Goal: Task Accomplishment & Management: Manage account settings

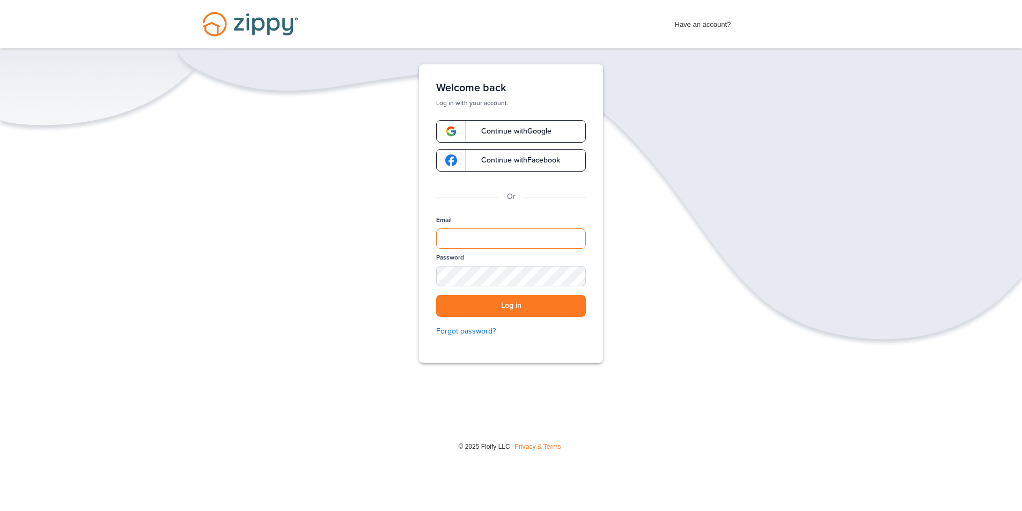
click at [478, 233] on input "Email" at bounding box center [511, 238] width 150 height 20
type input "**********"
click at [574, 273] on div "SHOW" at bounding box center [572, 277] width 24 height 10
click at [502, 302] on button "Log in" at bounding box center [511, 306] width 150 height 22
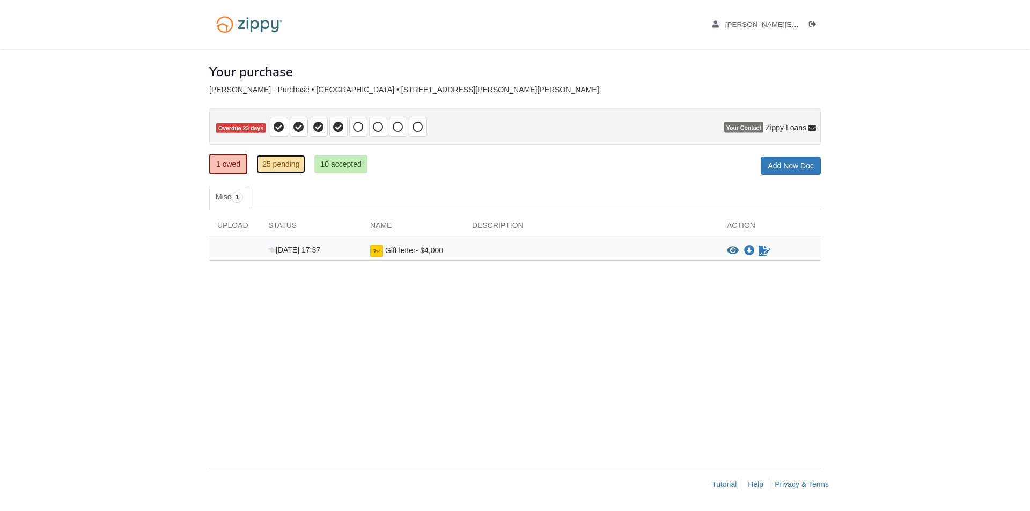
click at [284, 165] on link "25 pending" at bounding box center [280, 164] width 49 height 18
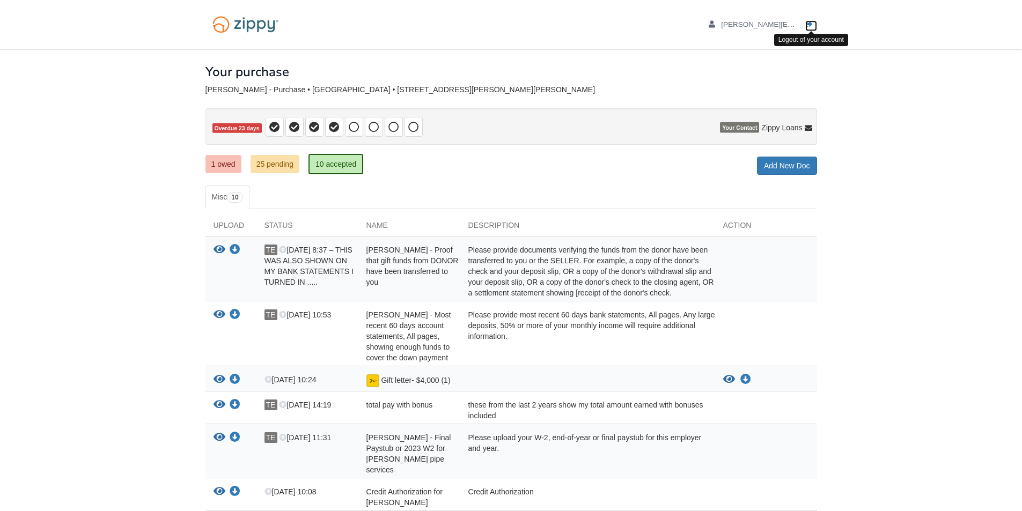
click at [809, 25] on icon "Log out" at bounding box center [809, 25] width 8 height 8
